Goal: Information Seeking & Learning: Learn about a topic

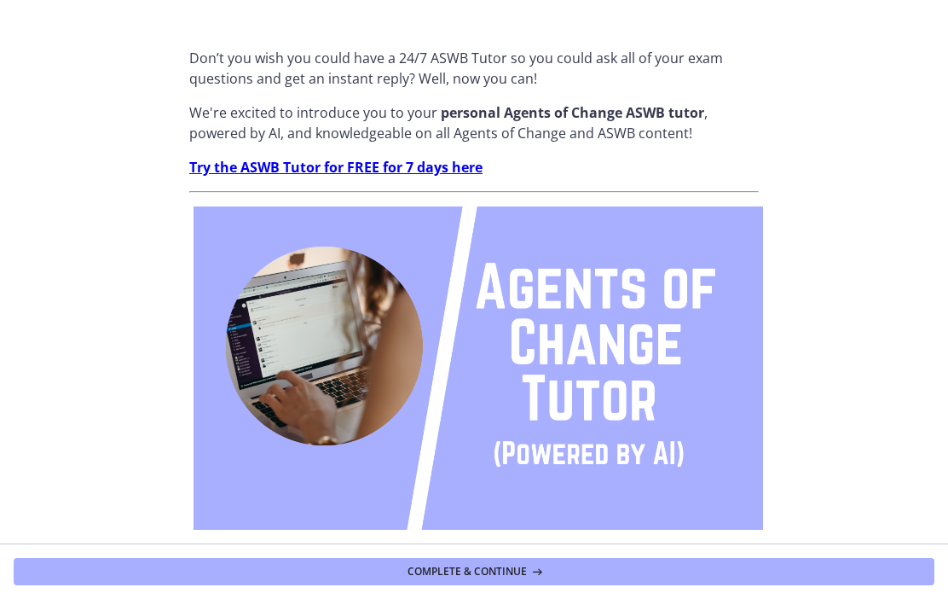
click at [671, 559] on button "Complete & continue" at bounding box center [474, 571] width 921 height 27
